Goal: Task Accomplishment & Management: Manage account settings

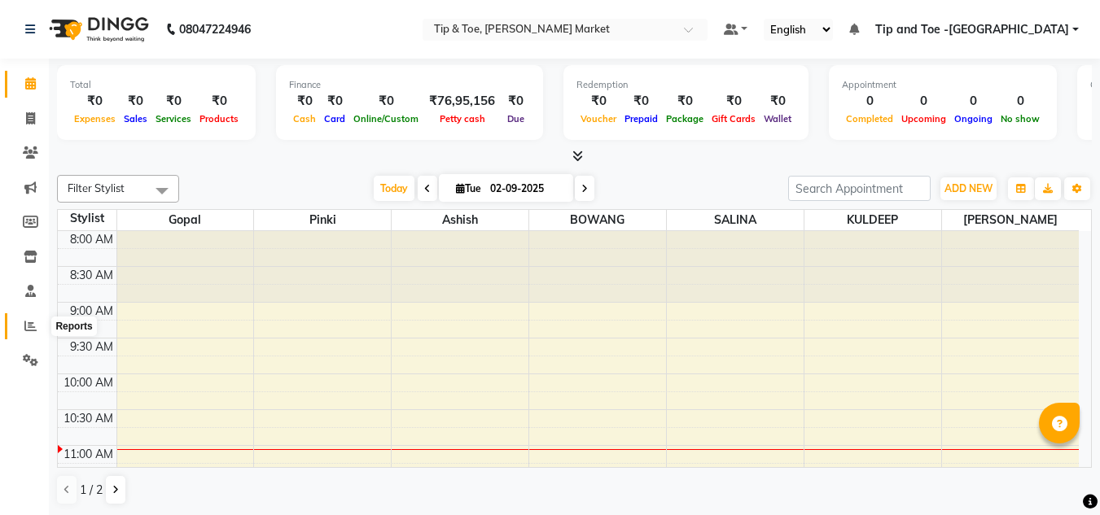
click at [32, 326] on icon at bounding box center [30, 326] width 12 height 12
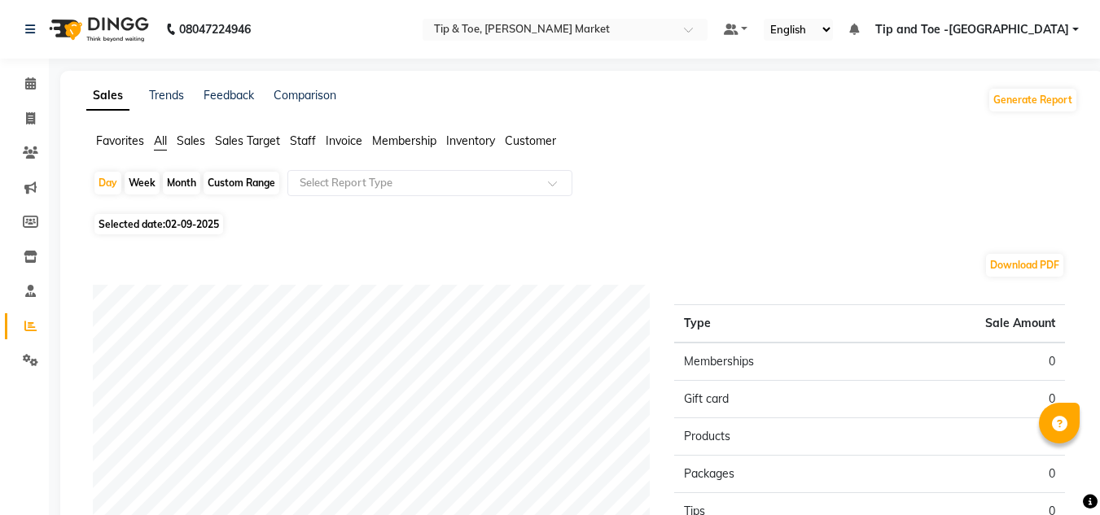
click at [194, 224] on span "02-09-2025" at bounding box center [192, 224] width 54 height 12
select select "9"
select select "2025"
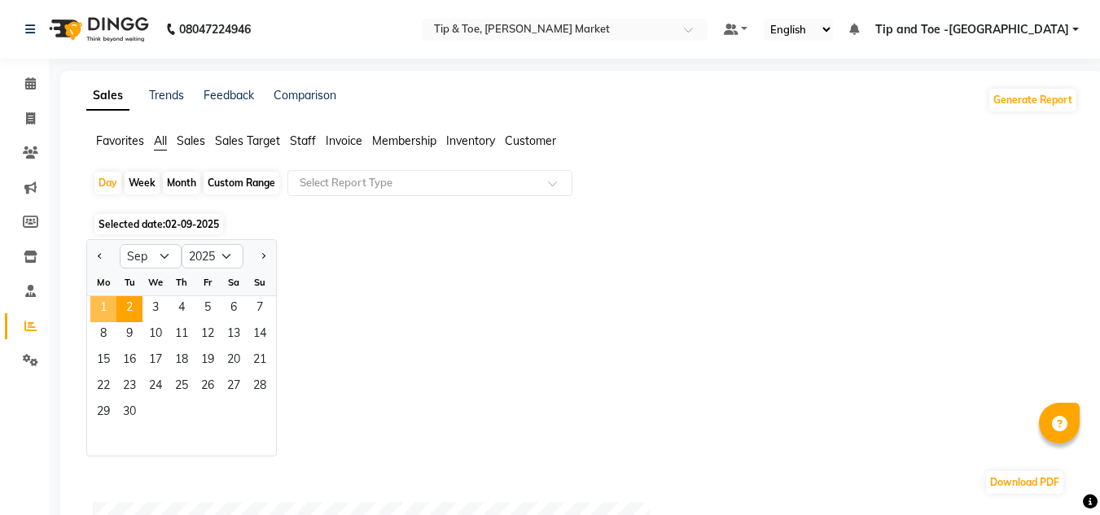
click at [98, 306] on span "1" at bounding box center [103, 309] width 26 height 26
click at [301, 143] on span "Staff" at bounding box center [303, 140] width 26 height 15
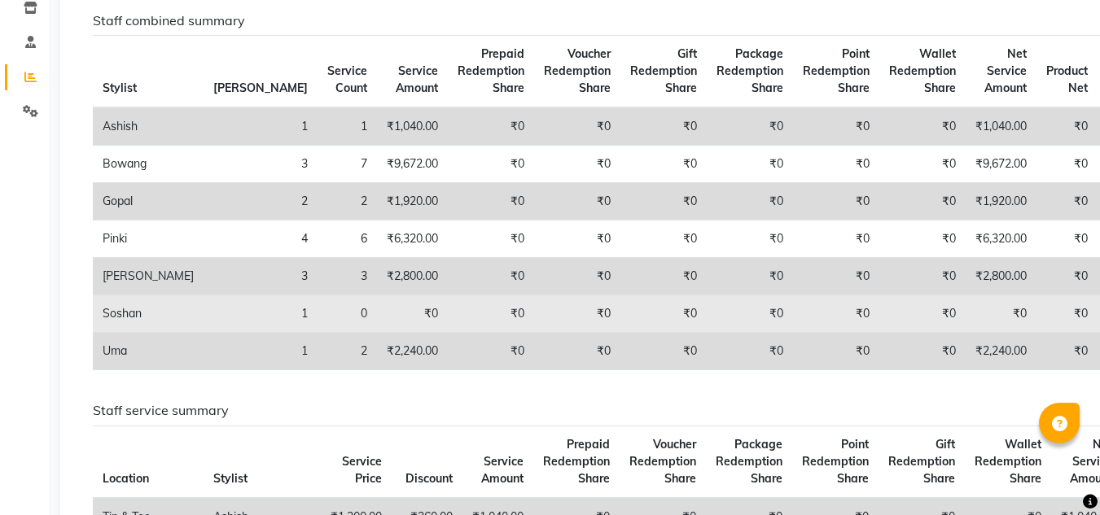
scroll to position [250, 0]
click at [706, 306] on td "₹0" at bounding box center [749, 313] width 86 height 37
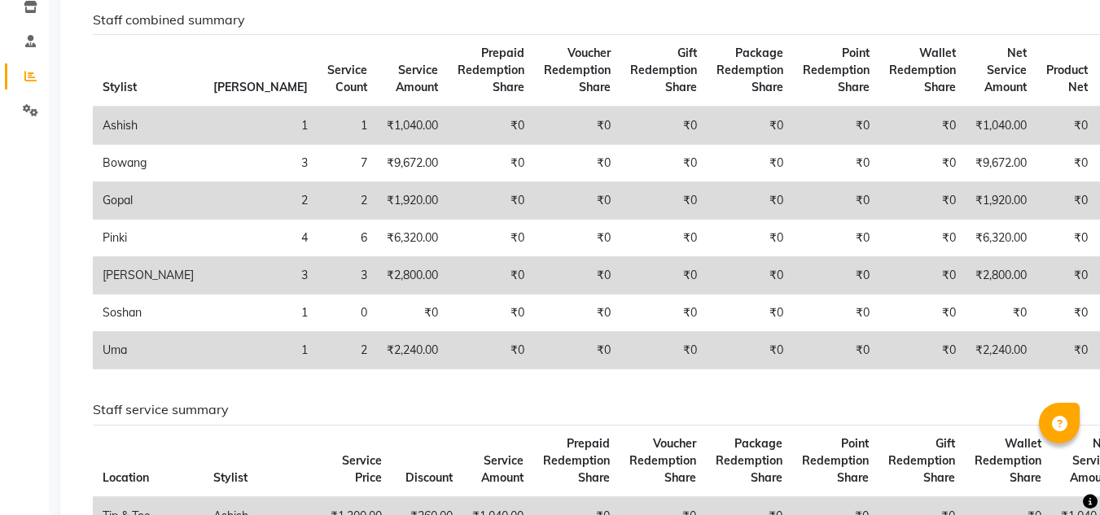
drag, startPoint x: 680, startPoint y: 306, endPoint x: 523, endPoint y: 143, distance: 226.2
click at [620, 143] on td "₹0" at bounding box center [663, 126] width 86 height 38
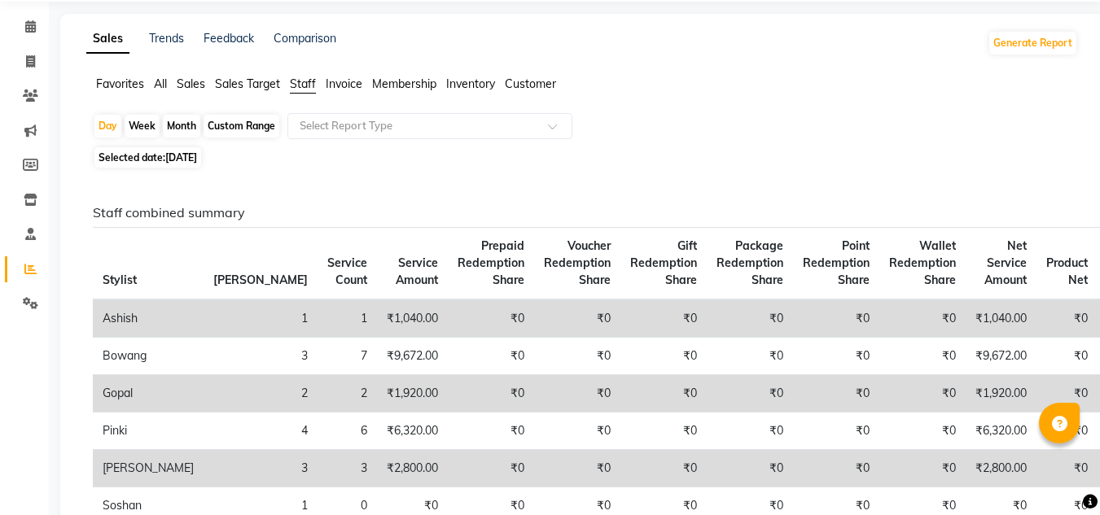
scroll to position [6, 0]
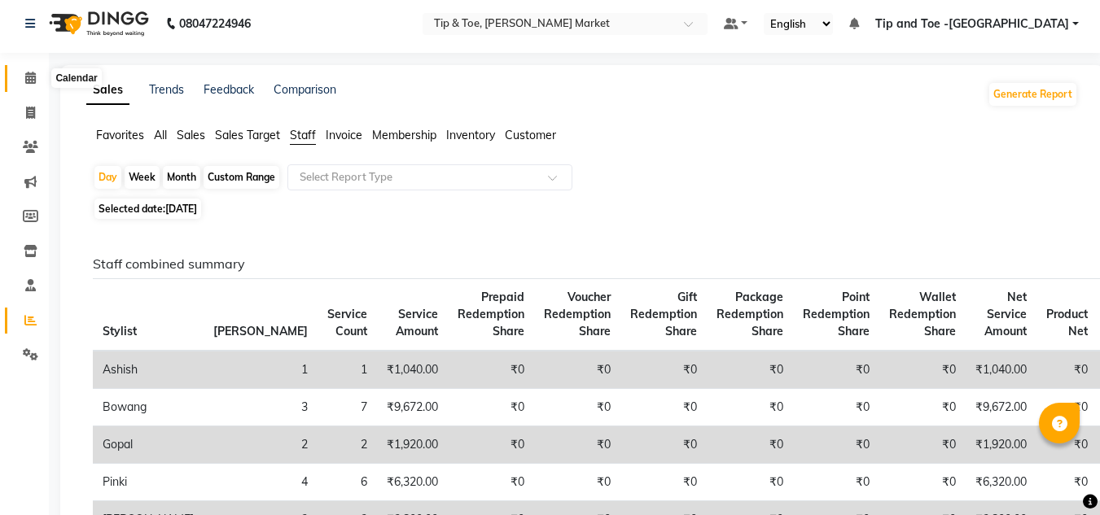
click at [33, 73] on icon at bounding box center [30, 78] width 11 height 12
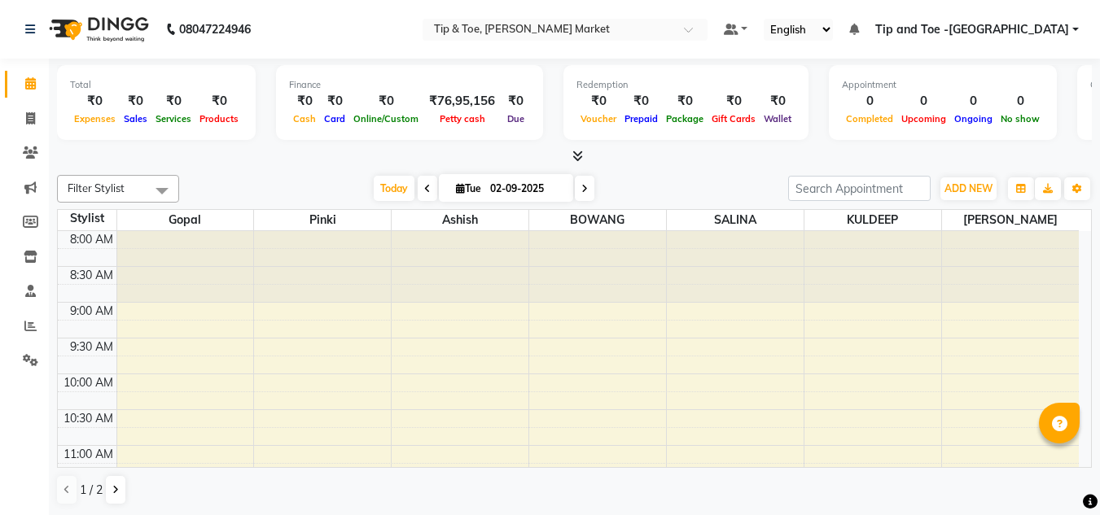
click at [424, 188] on icon at bounding box center [427, 189] width 7 height 10
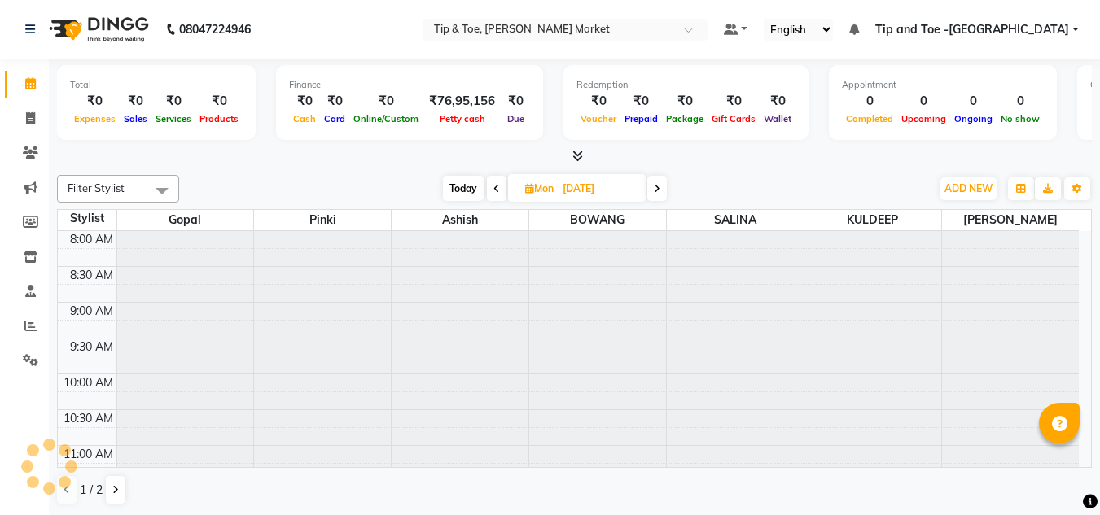
click at [422, 188] on div "Today Mon 01-09-2025" at bounding box center [554, 189] width 735 height 24
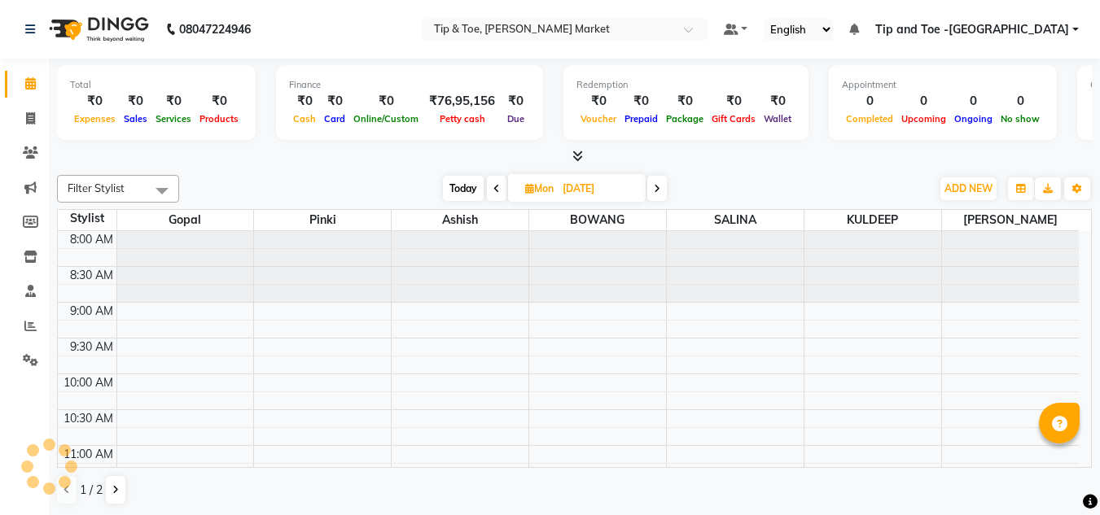
scroll to position [216, 0]
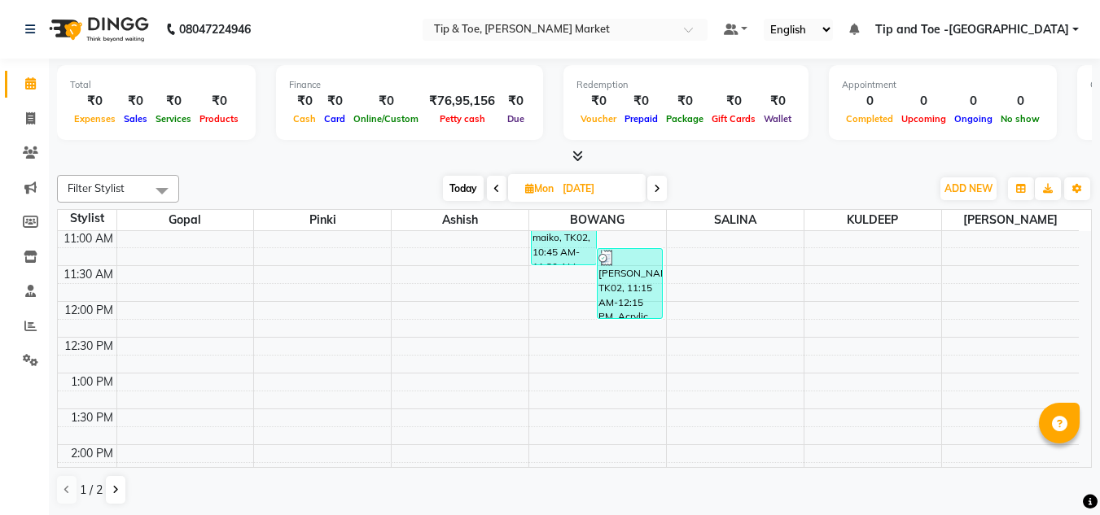
click at [495, 182] on span at bounding box center [497, 188] width 20 height 25
type input "[DATE]"
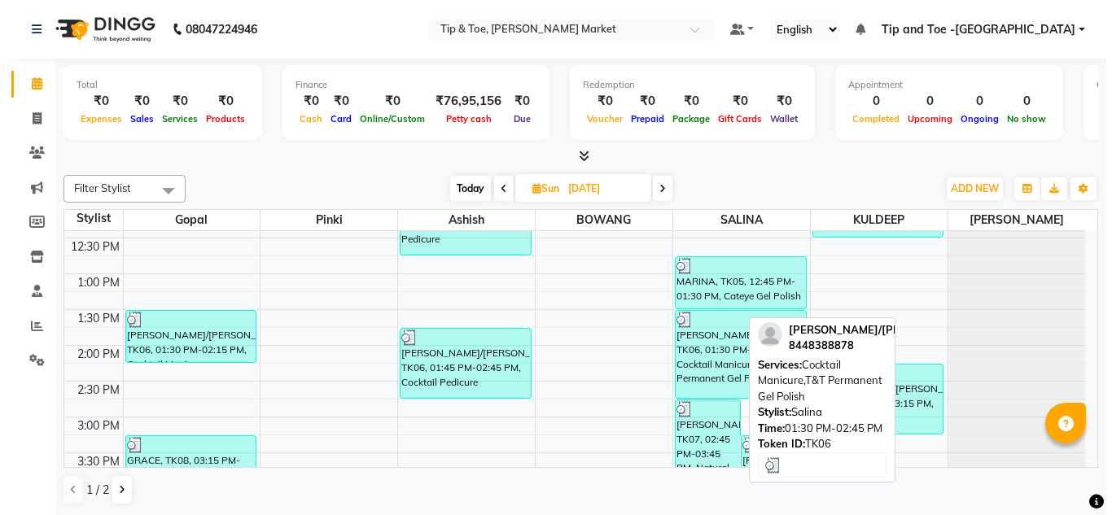
scroll to position [297, 0]
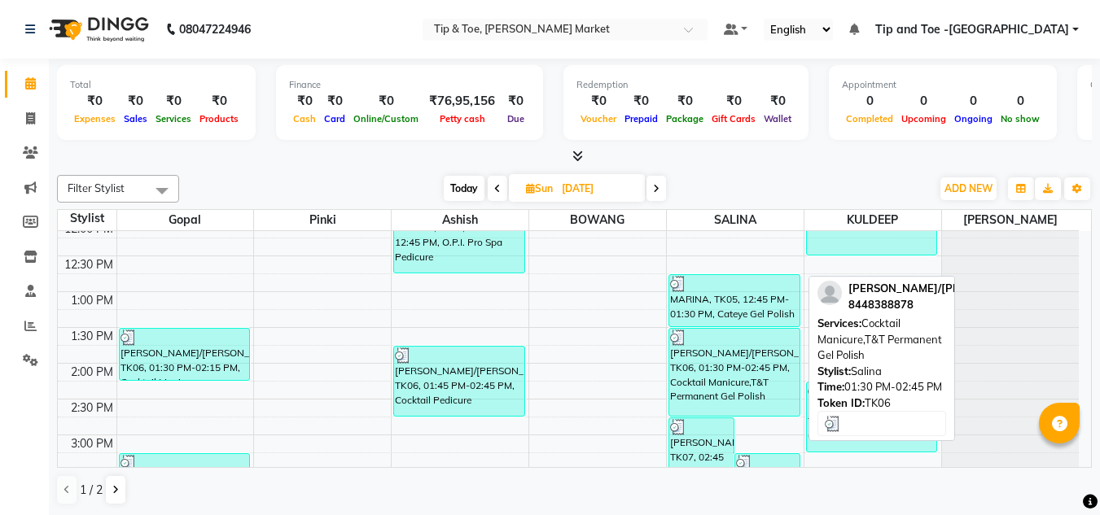
click at [750, 374] on div "[PERSON_NAME]/[PERSON_NAME], TK06, 01:30 PM-02:45 PM, Cocktail Manicure,T&T Per…" at bounding box center [734, 372] width 130 height 87
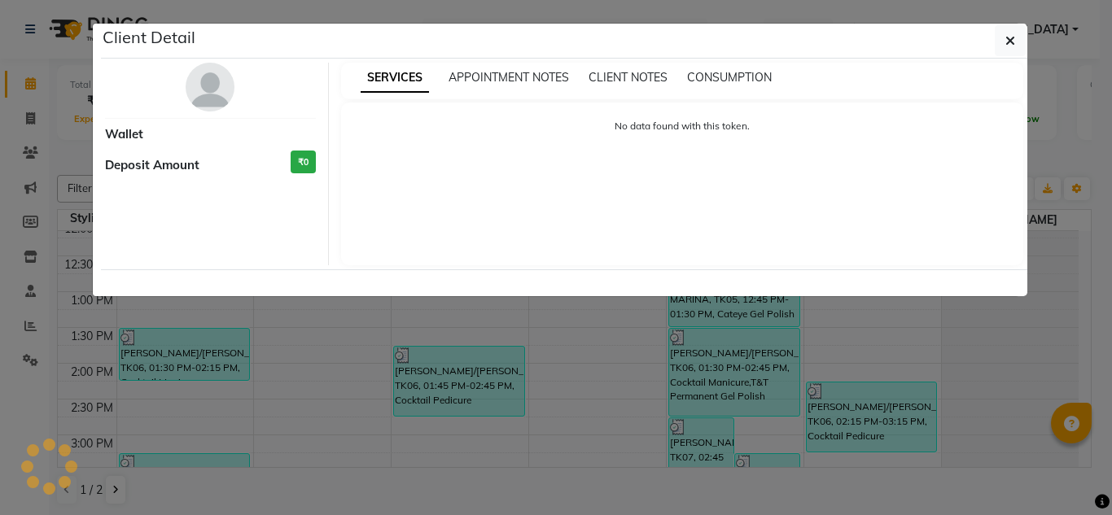
select select "3"
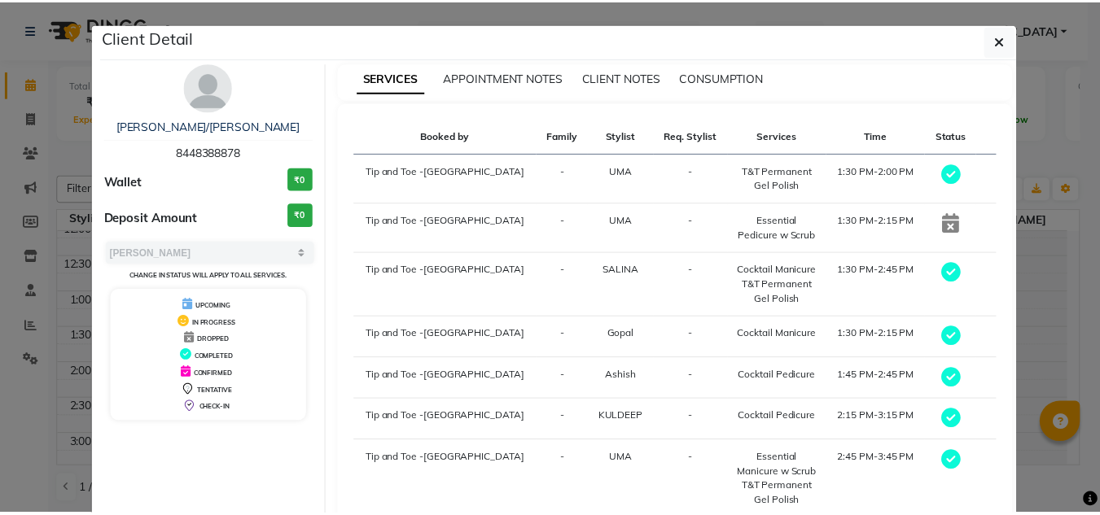
scroll to position [121, 0]
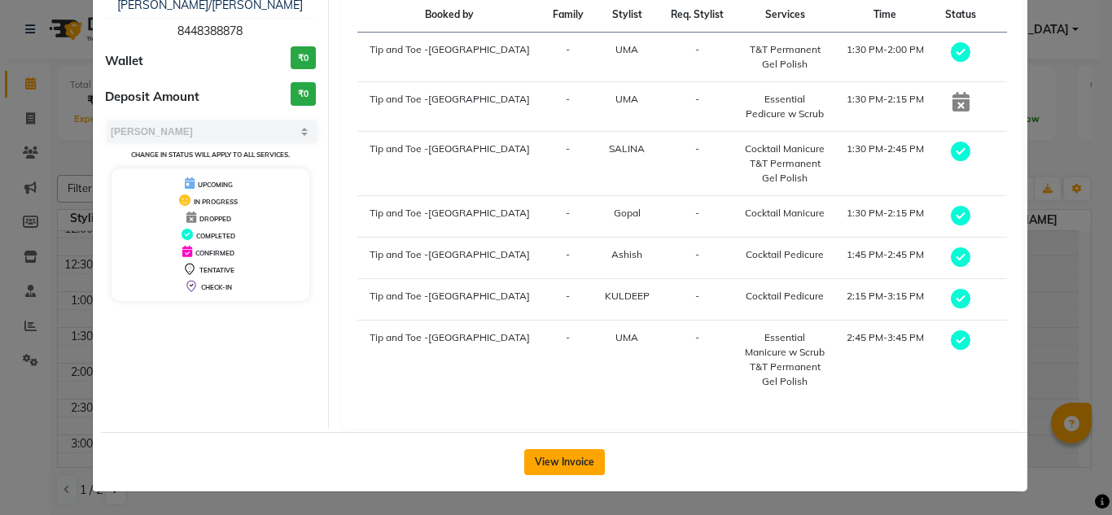
click at [543, 462] on button "View Invoice" at bounding box center [564, 462] width 81 height 26
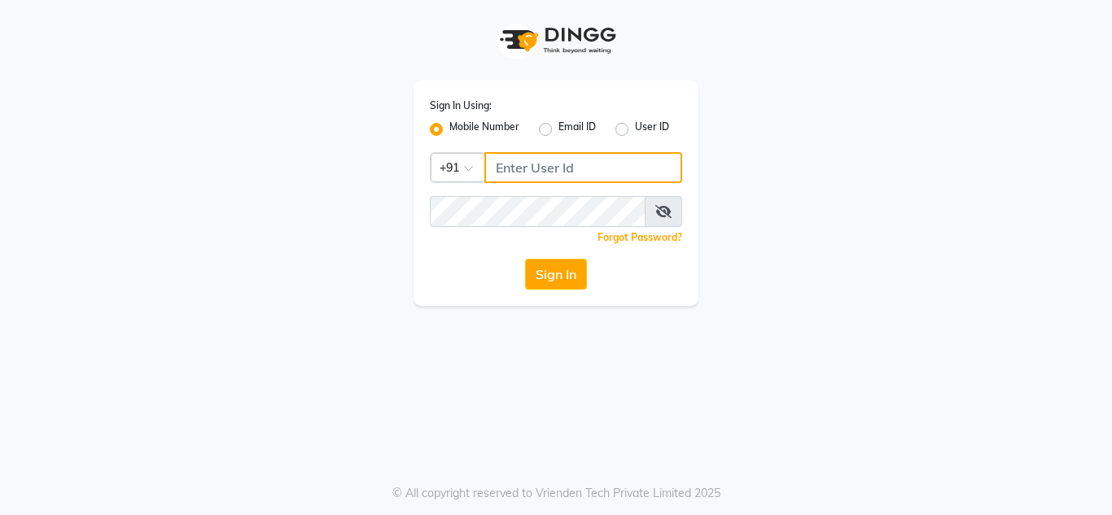
click at [512, 169] on input "Username" at bounding box center [583, 167] width 198 height 31
click at [503, 161] on input "Username" at bounding box center [583, 167] width 198 height 31
type input "7400135555"
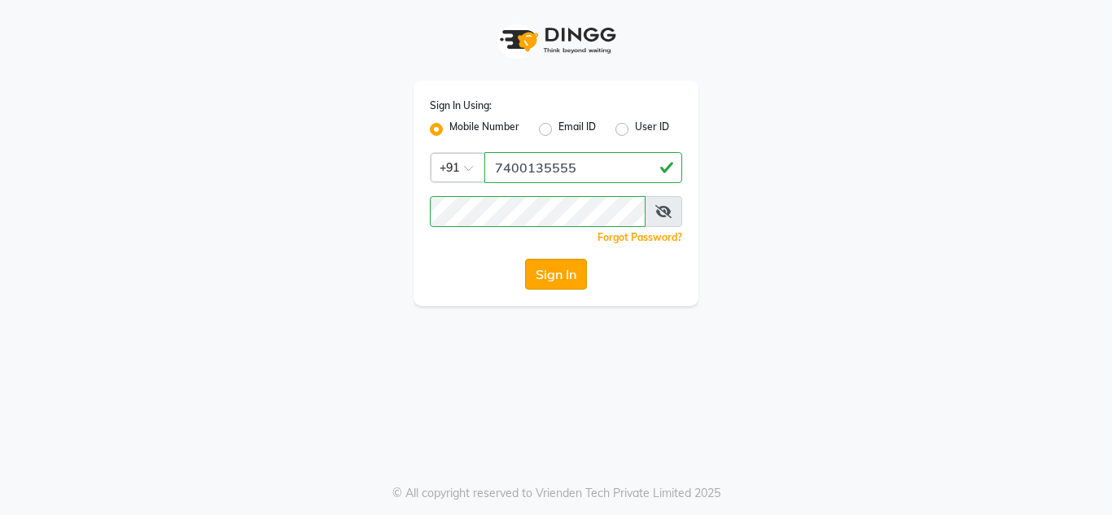
click at [549, 269] on button "Sign In" at bounding box center [556, 274] width 62 height 31
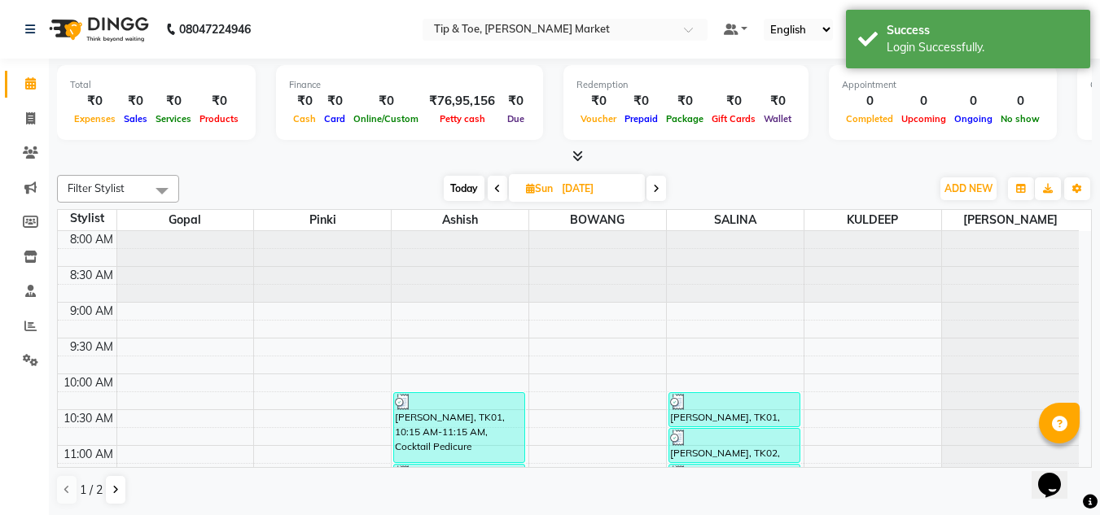
click at [654, 190] on icon at bounding box center [656, 189] width 7 height 10
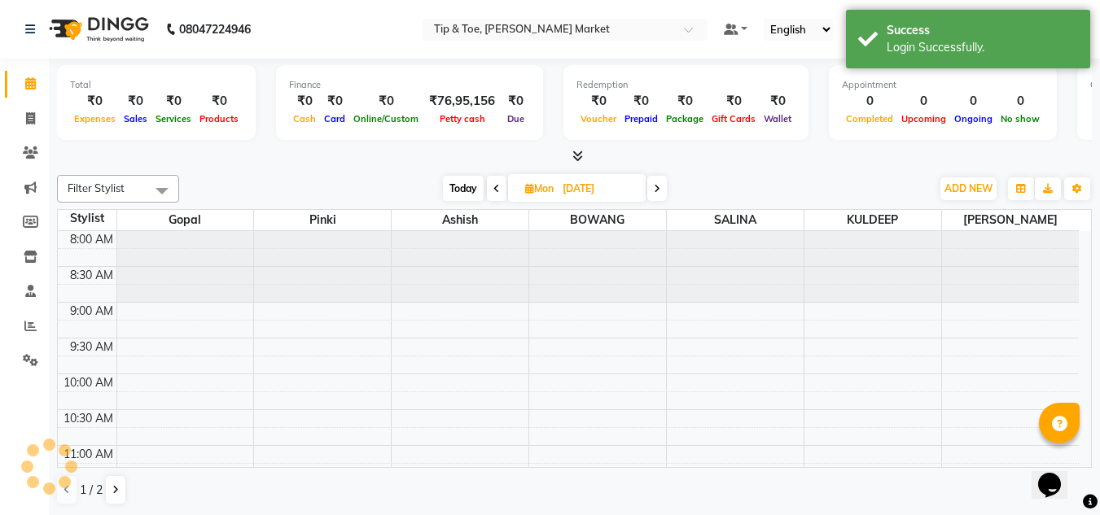
scroll to position [216, 0]
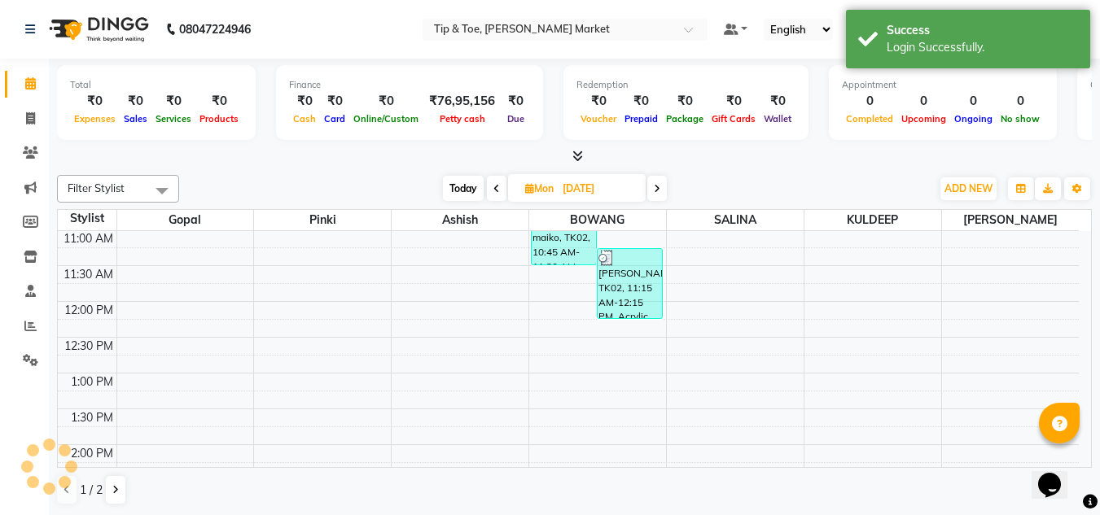
click at [654, 190] on icon at bounding box center [657, 189] width 7 height 10
type input "02-09-2025"
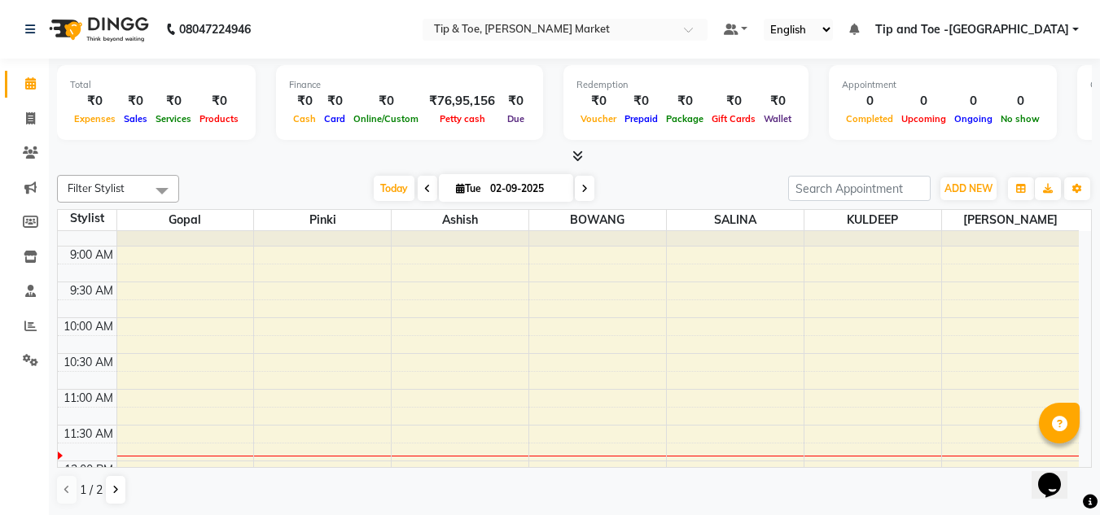
scroll to position [0, 0]
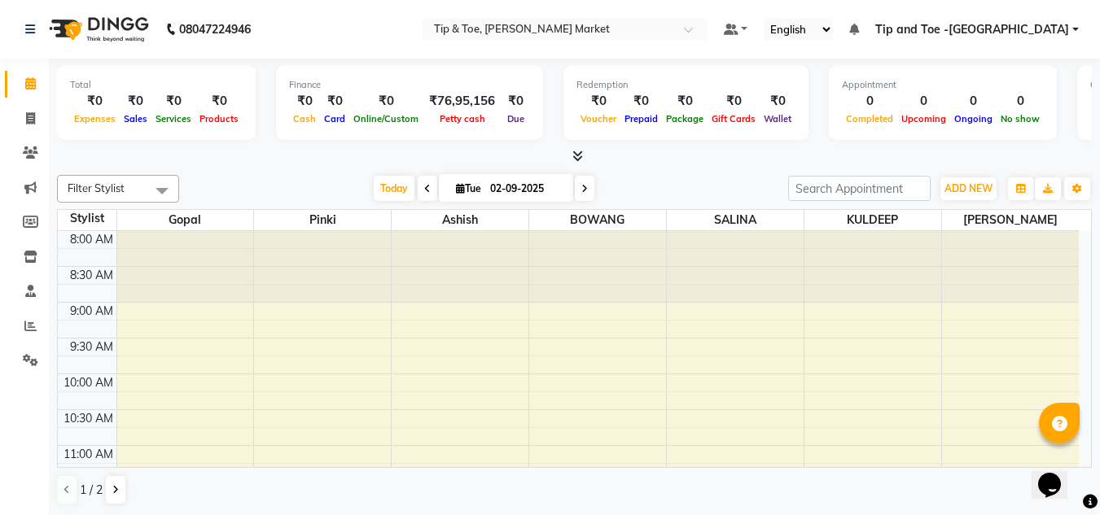
click at [939, 209] on table "Stylist [PERSON_NAME] [PERSON_NAME] BOWANG SALINA [PERSON_NAME] 8:00 AM 8:30 AM…" at bounding box center [574, 338] width 1034 height 259
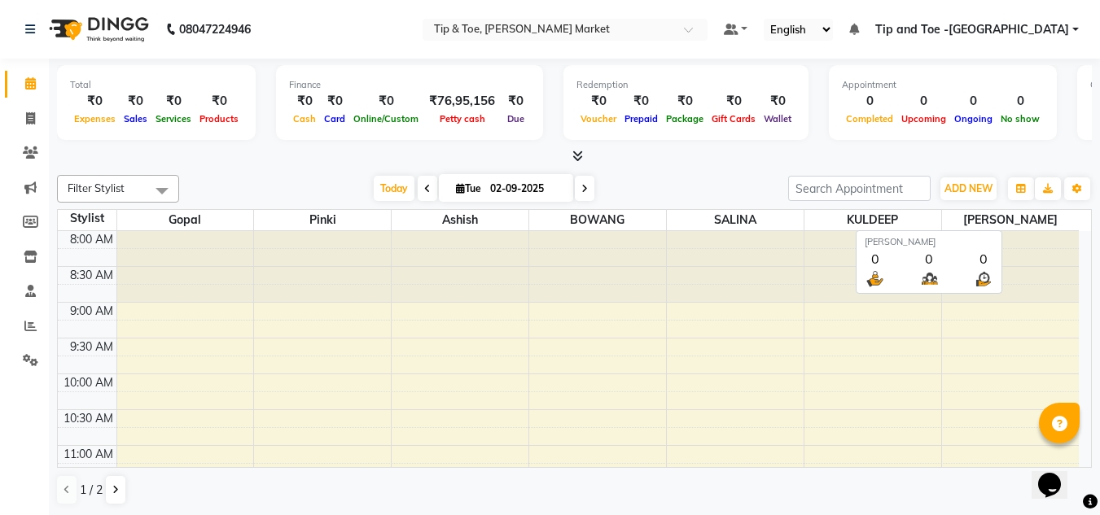
drag, startPoint x: 933, startPoint y: 204, endPoint x: 942, endPoint y: 213, distance: 12.7
click at [942, 213] on span "[PERSON_NAME]" at bounding box center [1010, 220] width 137 height 20
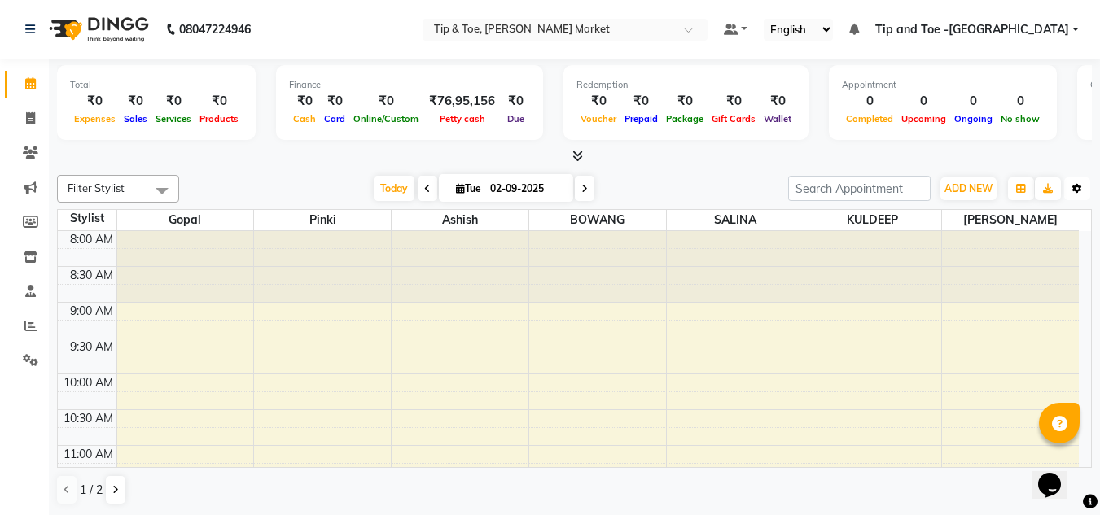
click at [1075, 188] on icon "button" at bounding box center [1077, 189] width 10 height 10
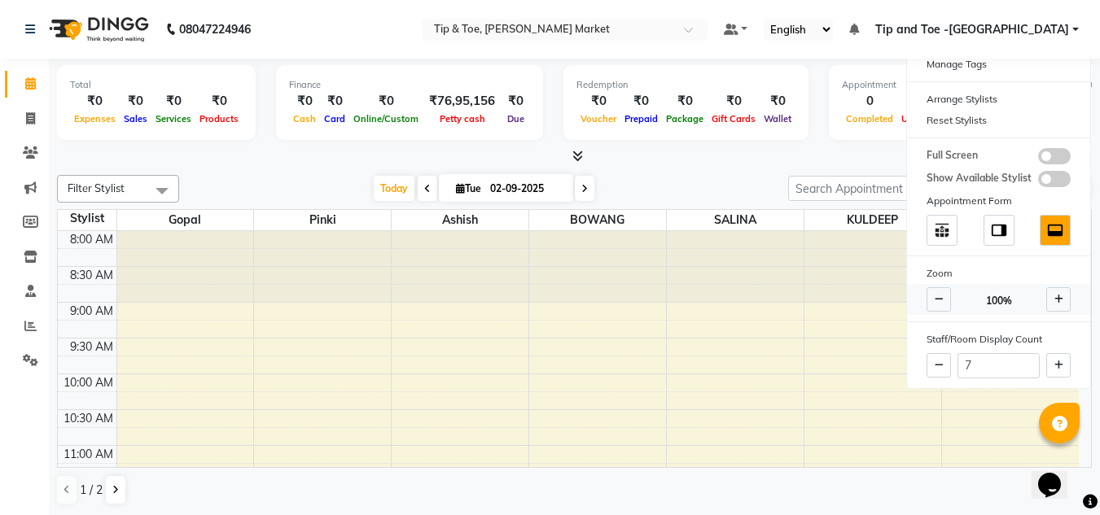
click at [934, 296] on icon at bounding box center [938, 300] width 9 height 10
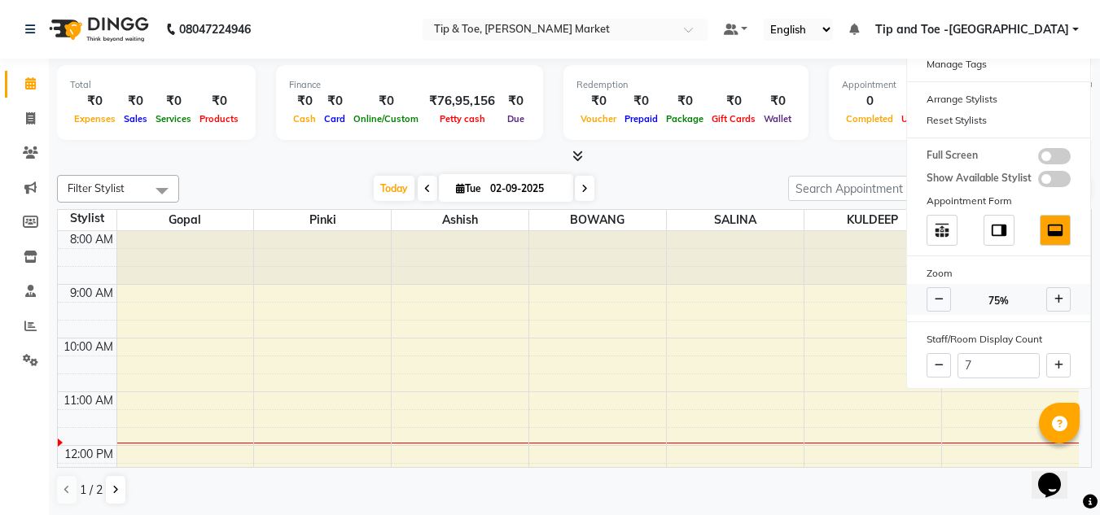
click at [934, 296] on icon at bounding box center [938, 300] width 9 height 10
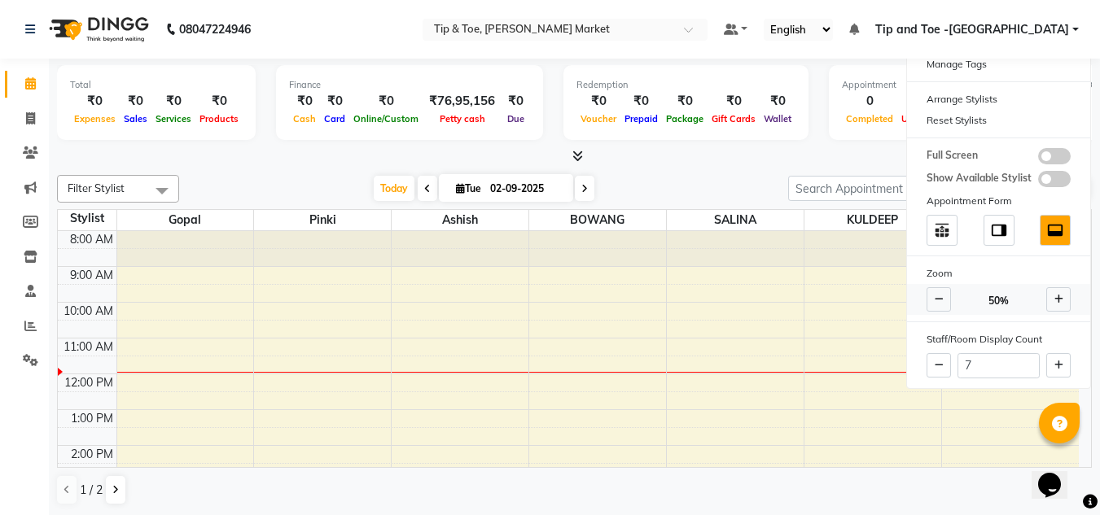
click at [1060, 297] on icon at bounding box center [1058, 300] width 9 height 10
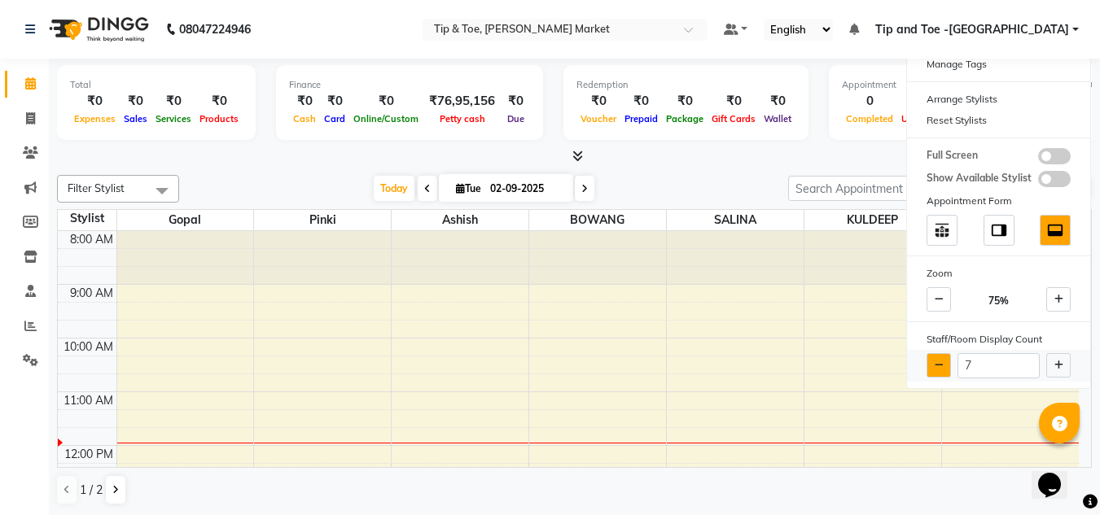
click at [941, 364] on icon at bounding box center [938, 366] width 9 height 10
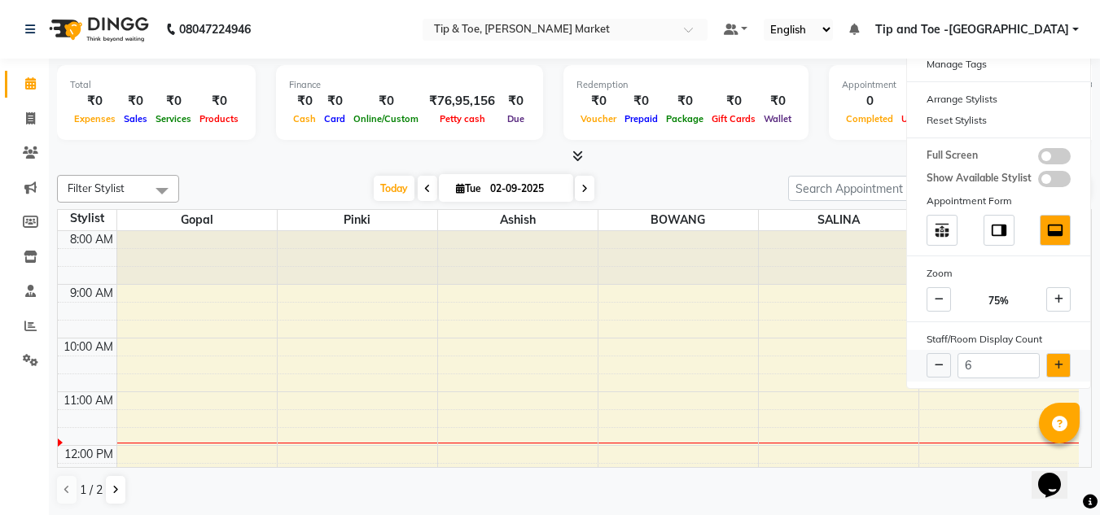
click at [1055, 369] on icon at bounding box center [1058, 366] width 9 height 10
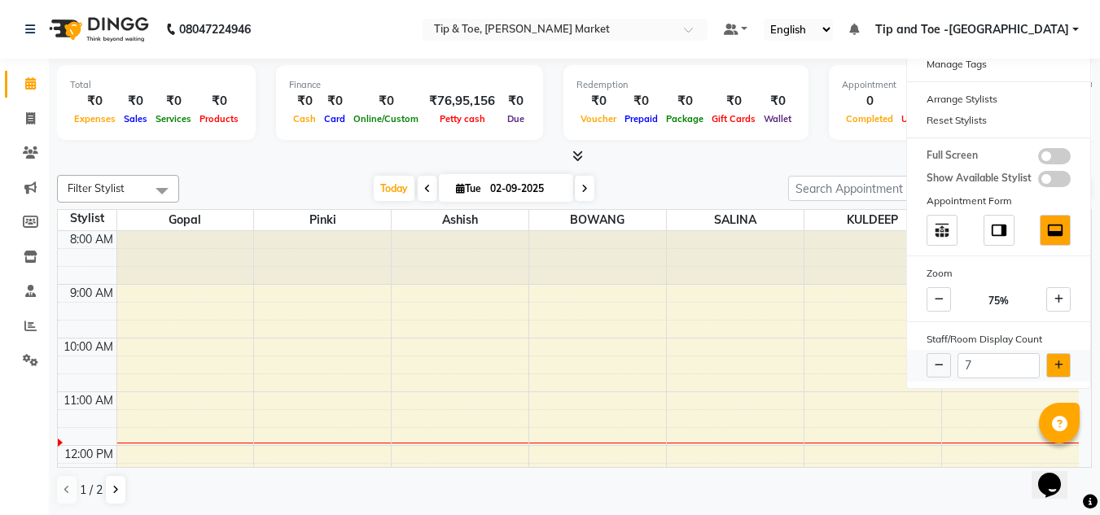
click at [1055, 369] on icon at bounding box center [1058, 366] width 9 height 10
type input "8"
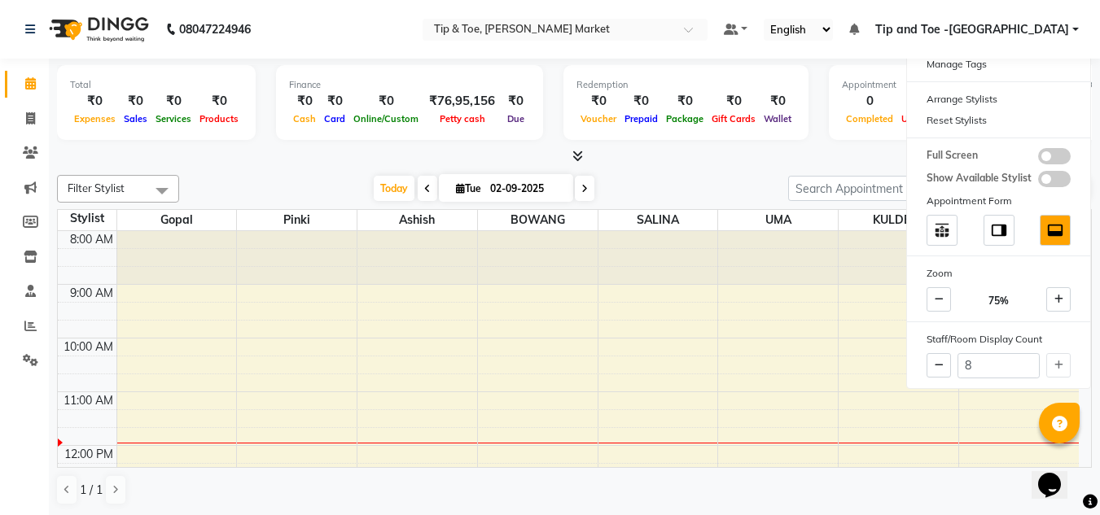
click at [726, 175] on div "Filter Stylist Select All Ashish BOWANG Gopal KULDEEP [PERSON_NAME] [PERSON_NAM…" at bounding box center [574, 189] width 1034 height 28
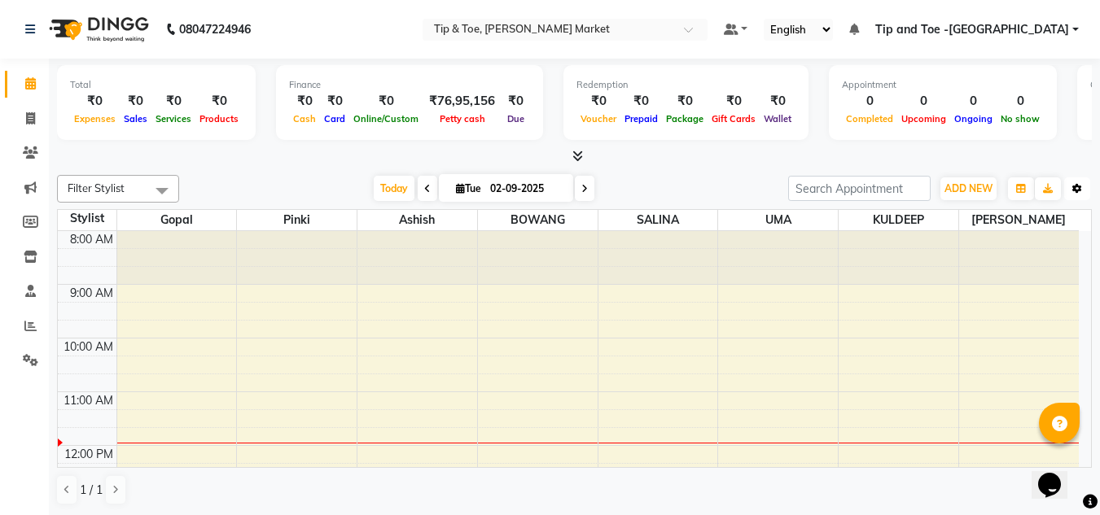
click at [1074, 186] on icon "button" at bounding box center [1077, 189] width 10 height 10
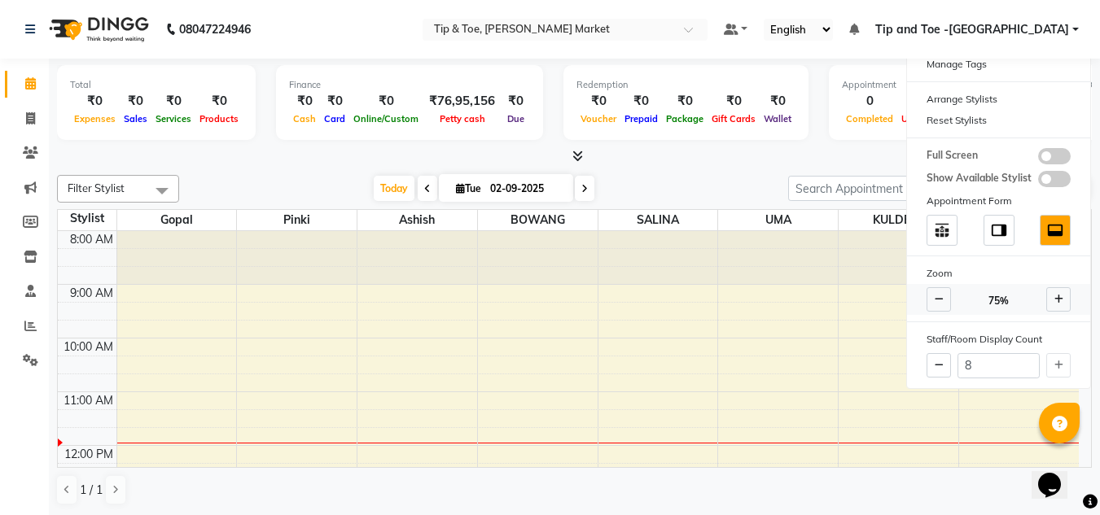
click at [938, 300] on icon at bounding box center [938, 300] width 9 height 10
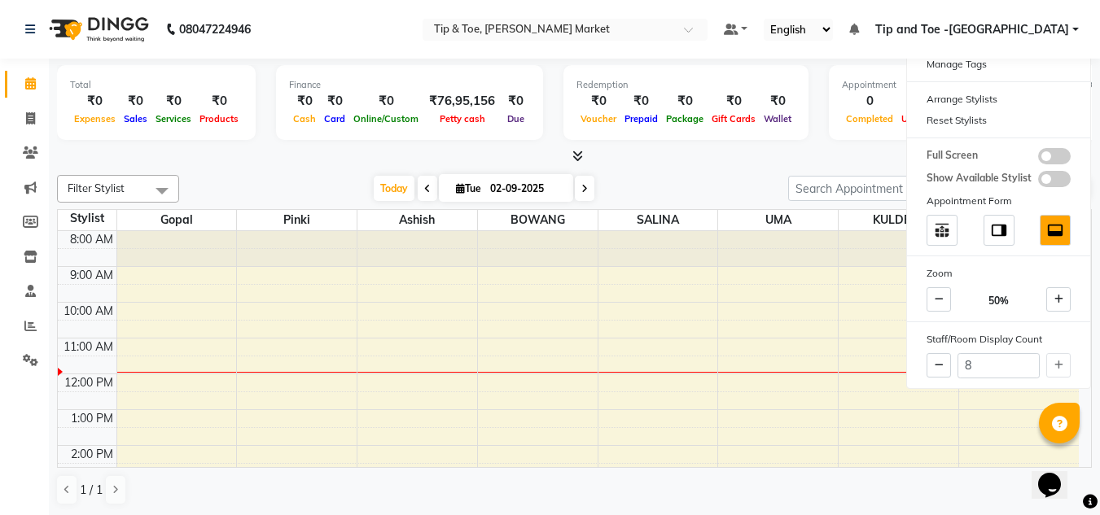
click at [661, 164] on div "Total ₹0 Expenses ₹0 Sales ₹0 Services ₹0 Products Finance ₹0 Cash ₹0 Card ₹0 O…" at bounding box center [574, 287] width 1051 height 457
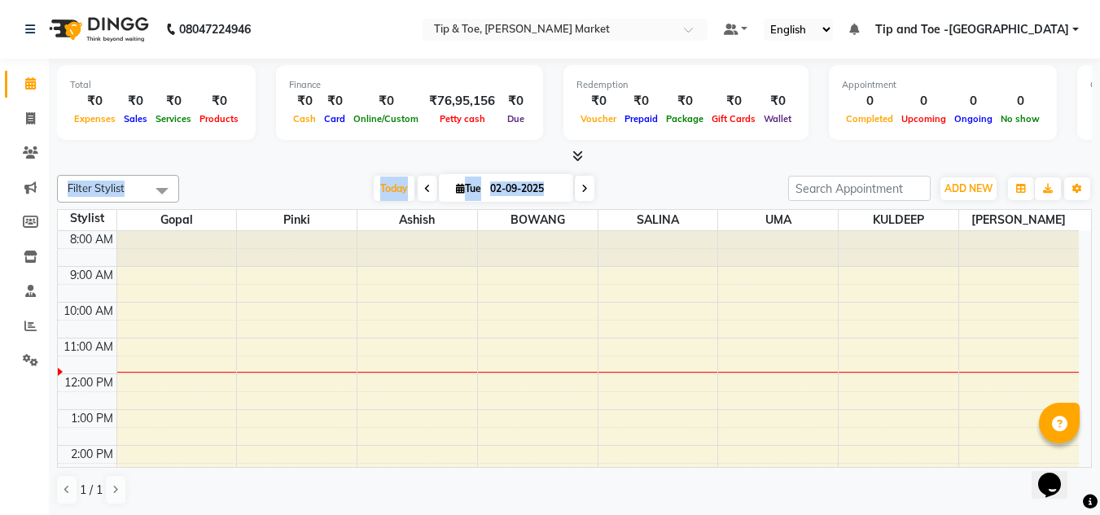
click at [1038, 150] on div at bounding box center [574, 156] width 1034 height 17
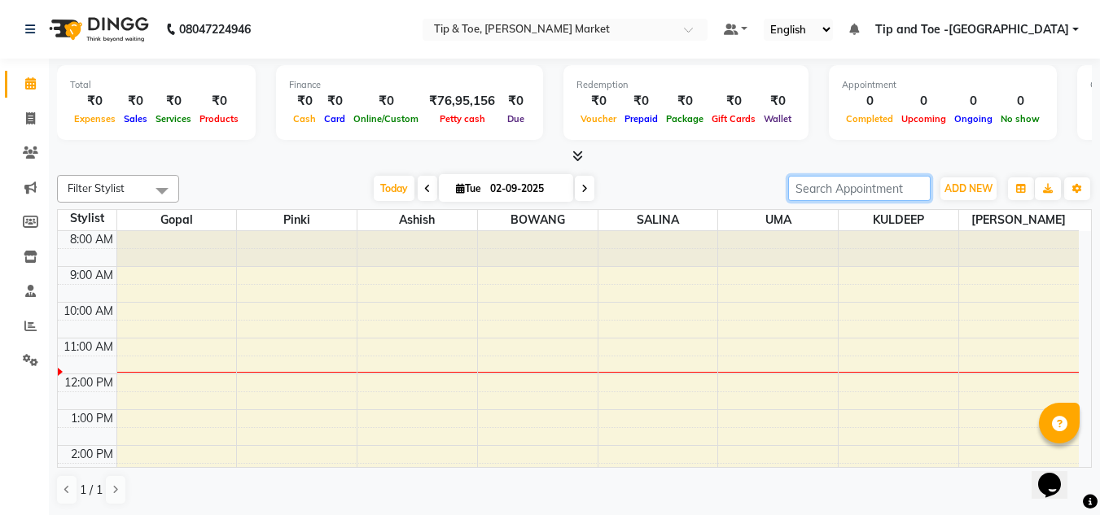
click at [820, 177] on input "search" at bounding box center [859, 188] width 142 height 25
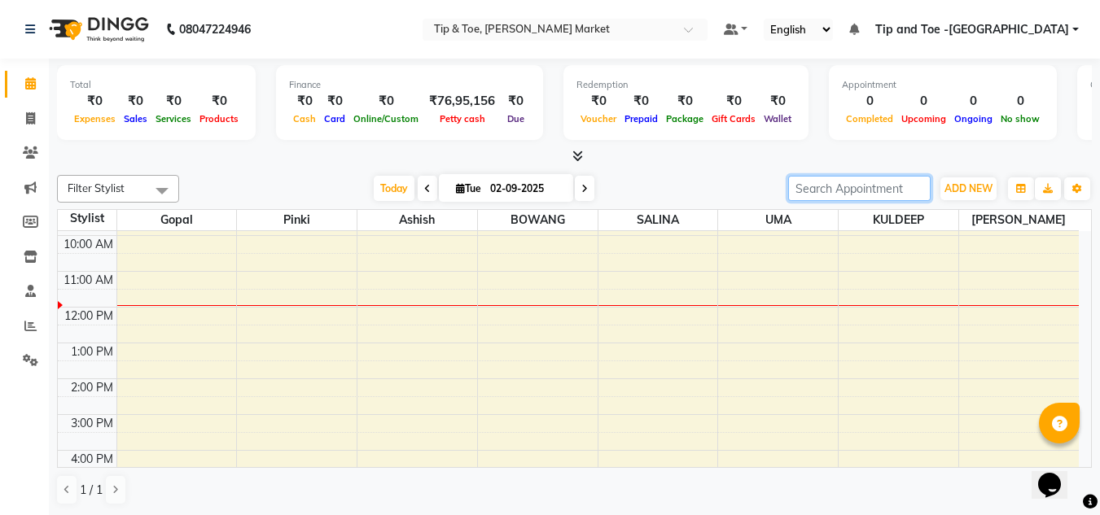
scroll to position [66, 0]
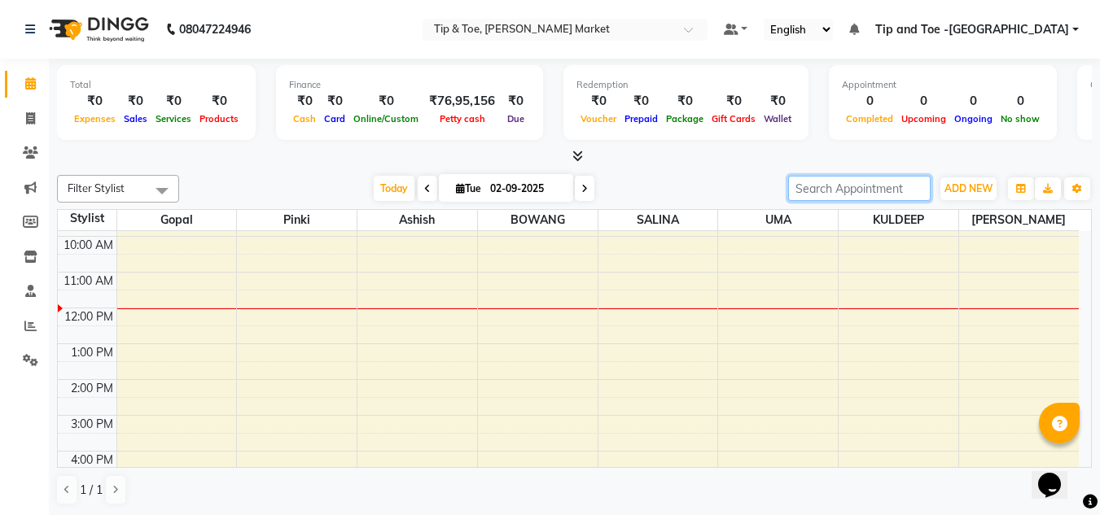
click at [621, 336] on div "8:00 AM 9:00 AM 10:00 AM 11:00 AM 12:00 PM 1:00 PM 2:00 PM 3:00 PM 4:00 PM 5:00…" at bounding box center [568, 397] width 1021 height 465
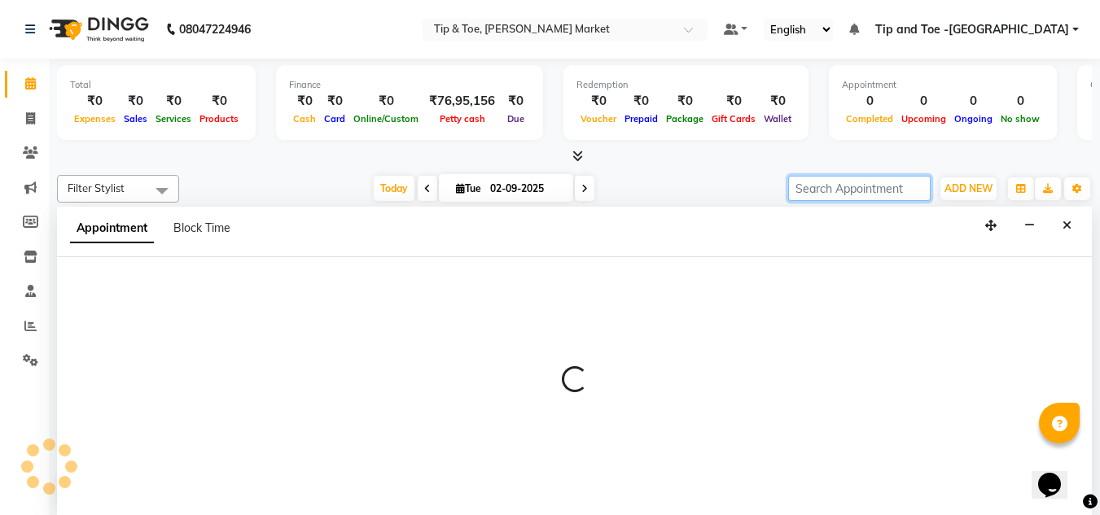
scroll to position [1, 0]
select select "41987"
select select "tentative"
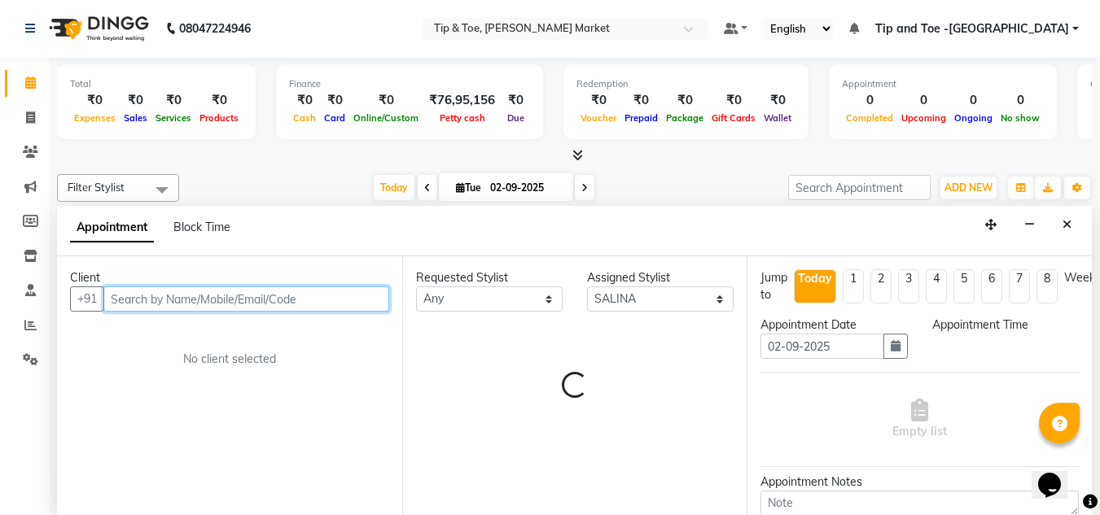
select select "750"
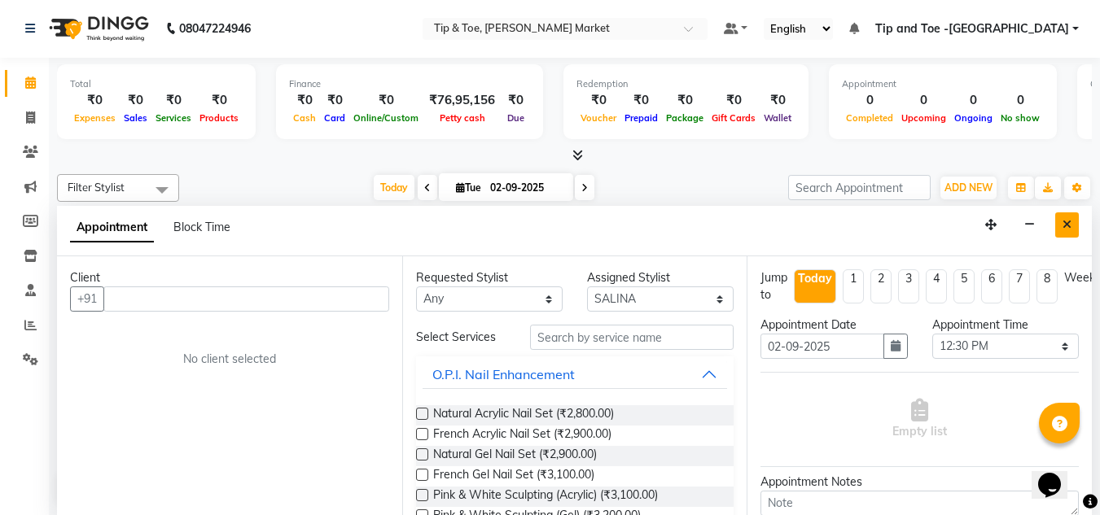
click at [1068, 222] on icon "Close" at bounding box center [1066, 224] width 9 height 11
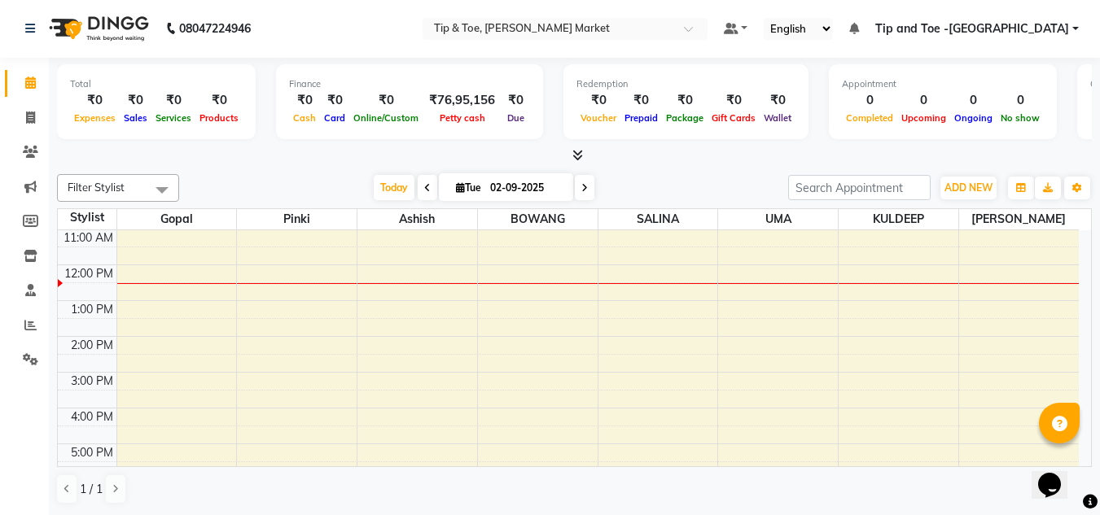
scroll to position [0, 0]
